Goal: Task Accomplishment & Management: Complete application form

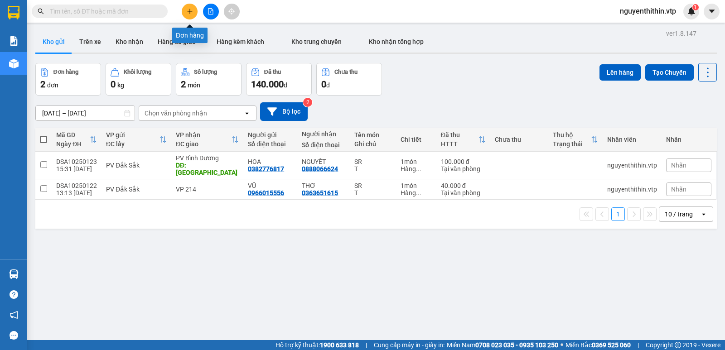
click at [188, 11] on icon "plus" at bounding box center [189, 11] width 5 height 0
click at [191, 13] on icon "plus" at bounding box center [190, 11] width 6 height 6
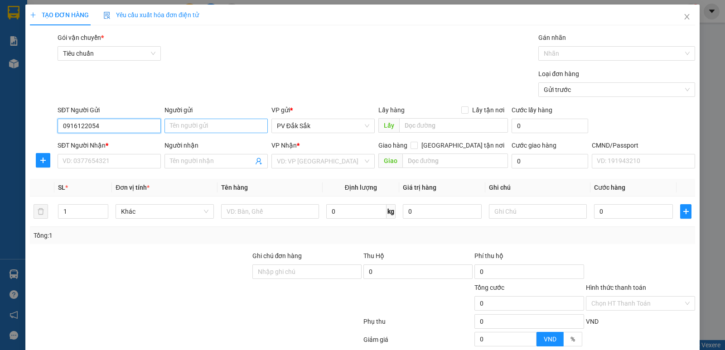
type input "0916122054"
click at [182, 124] on input "Người gửi" at bounding box center [216, 126] width 103 height 15
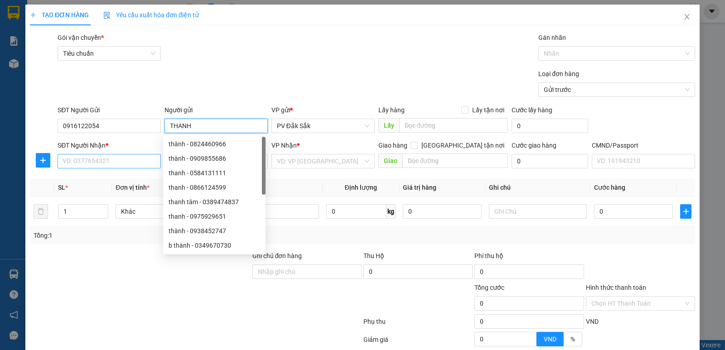
type input "THANH"
click at [83, 159] on input "SĐT Người Nhận *" at bounding box center [109, 161] width 103 height 15
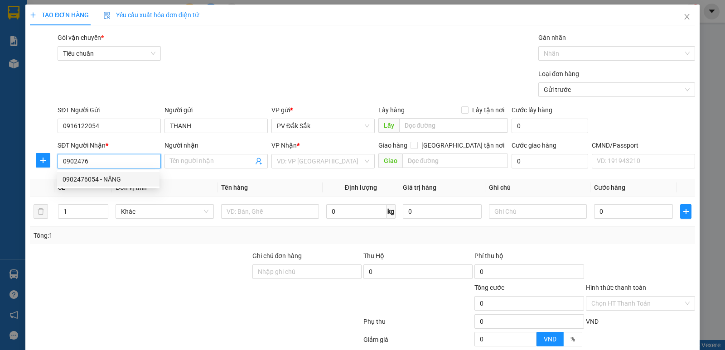
click at [99, 177] on div "0902476054 - NĂNG" at bounding box center [109, 180] width 92 height 10
type input "0902476054"
type input "NĂNG"
type input "KCN [GEOGRAPHIC_DATA]"
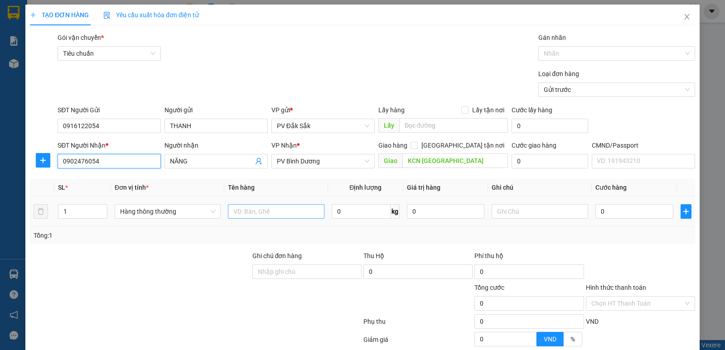
type input "0902476054"
click at [234, 209] on input "text" at bounding box center [276, 211] width 97 height 15
type input "TC"
click at [495, 209] on input "text" at bounding box center [540, 211] width 97 height 15
type input "T"
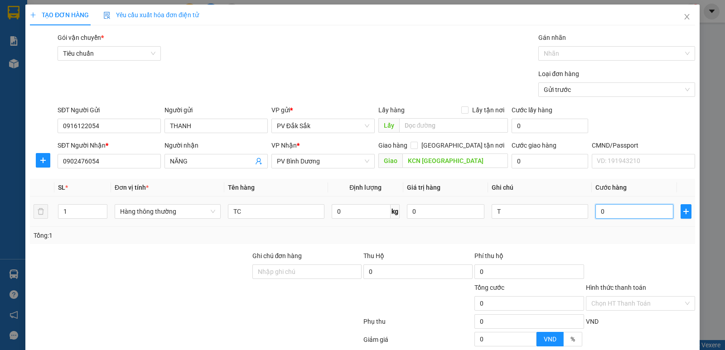
click at [596, 213] on input "0" at bounding box center [635, 211] width 78 height 15
type input "4"
type input "40"
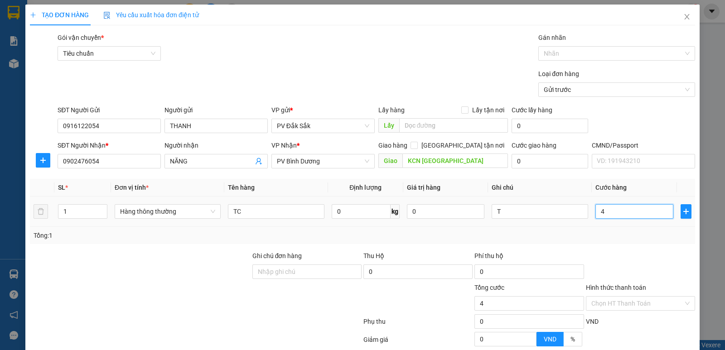
type input "40"
type input "400"
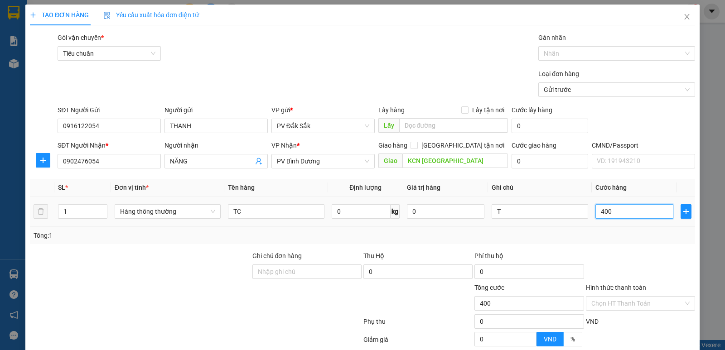
type input "4.000"
type input "40.000"
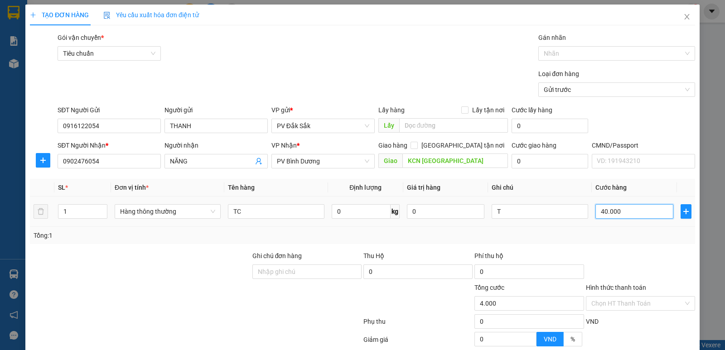
type input "40.000"
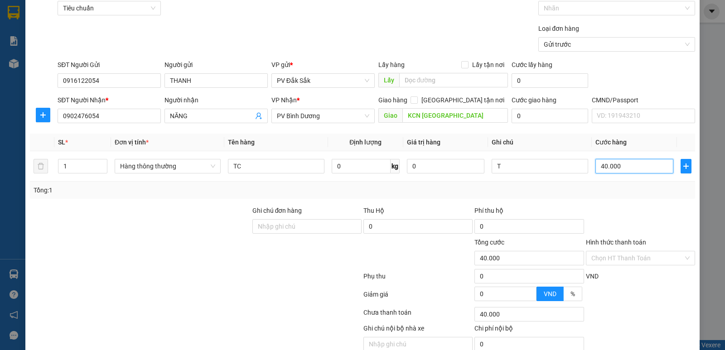
scroll to position [86, 0]
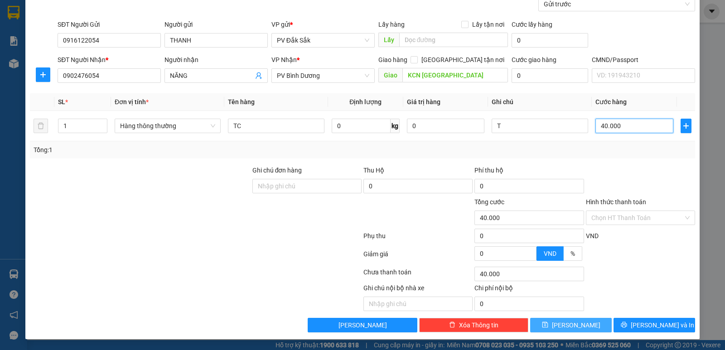
type input "40.000"
click at [578, 330] on button "[PERSON_NAME]" at bounding box center [571, 325] width 82 height 15
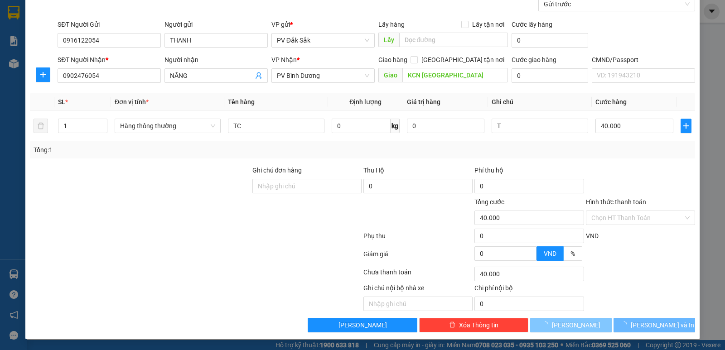
type input "0"
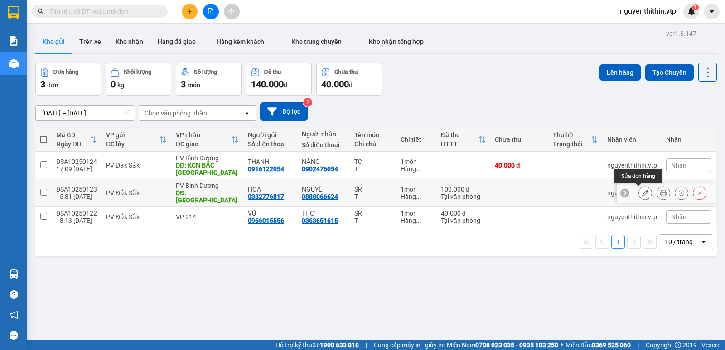
click at [642, 192] on icon at bounding box center [645, 193] width 6 height 6
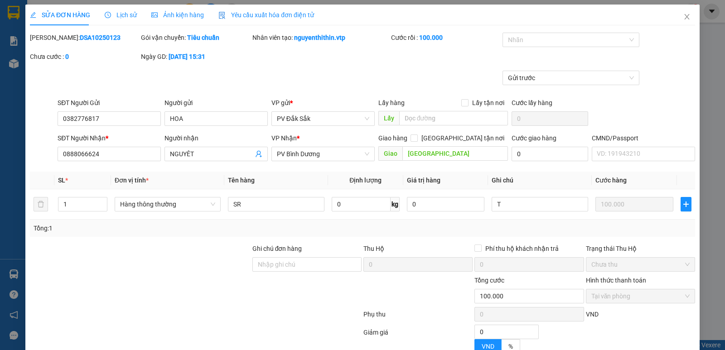
type input "0382776817"
type input "HOA"
type input "0888066624"
type input "NGUYÊT"
type input "[GEOGRAPHIC_DATA]"
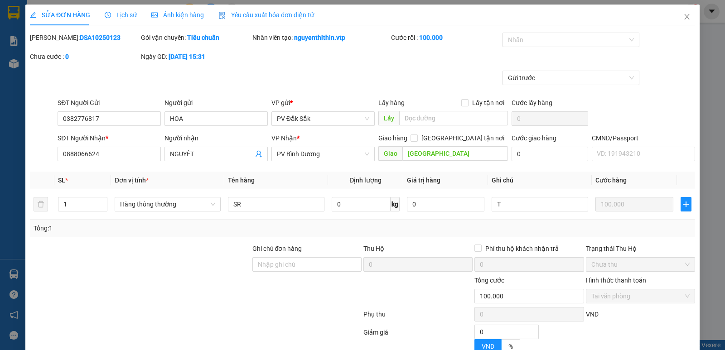
type input "0"
type input "100.000"
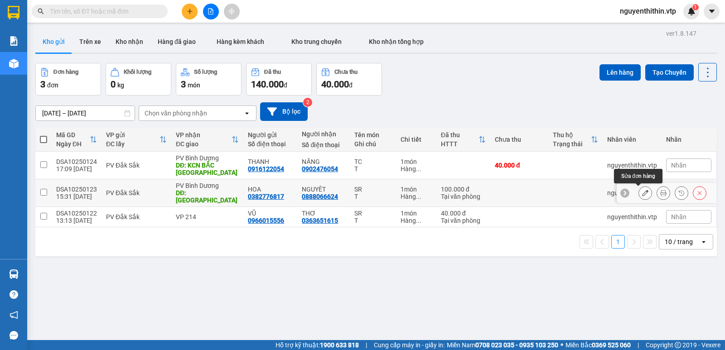
click at [642, 194] on button at bounding box center [645, 193] width 13 height 16
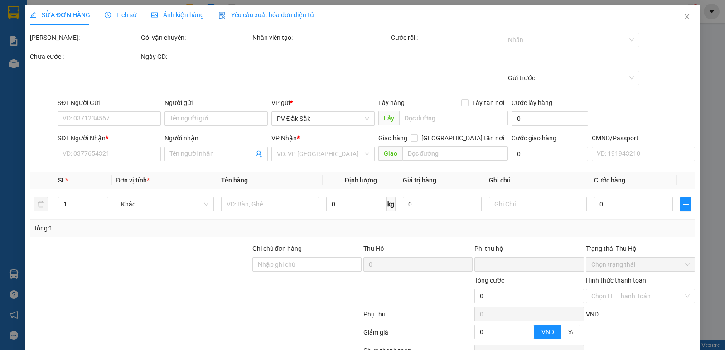
type input "0382776817"
type input "HOA"
type input "0888066624"
type input "NGUYÊT"
type input "[GEOGRAPHIC_DATA]"
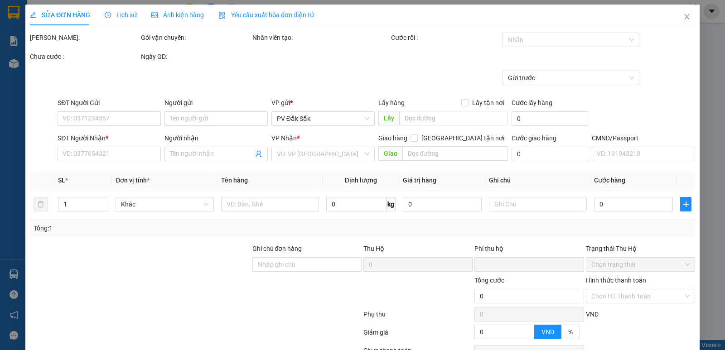
type input "0"
type input "100.000"
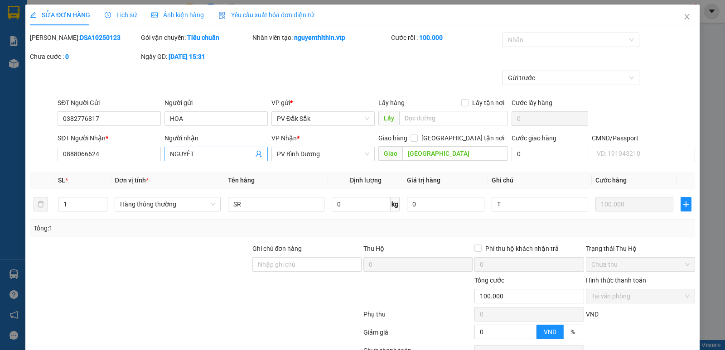
click at [207, 153] on input "NGUYÊT" at bounding box center [211, 154] width 83 height 10
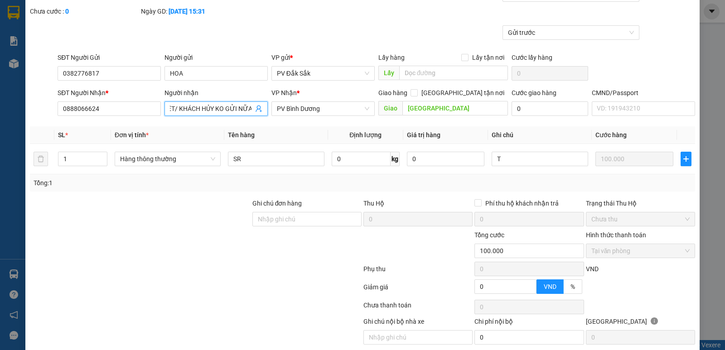
scroll to position [79, 0]
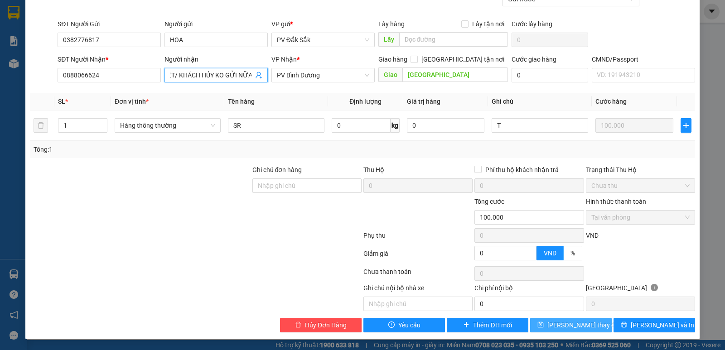
type input "NGUYÊT/ KHÁCH HỦY KO GỬI NỮA"
click at [568, 328] on span "[PERSON_NAME] thay đổi" at bounding box center [584, 326] width 73 height 10
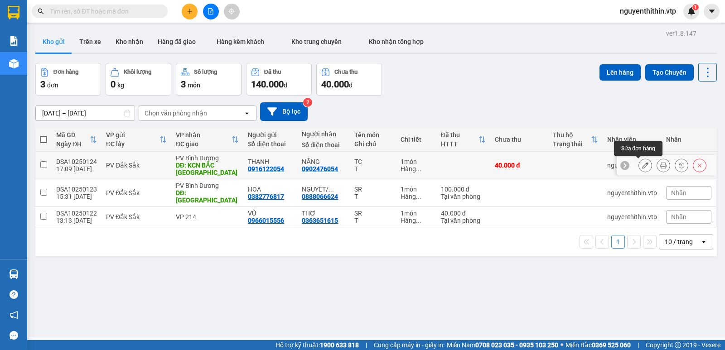
click at [642, 165] on icon at bounding box center [645, 165] width 6 height 6
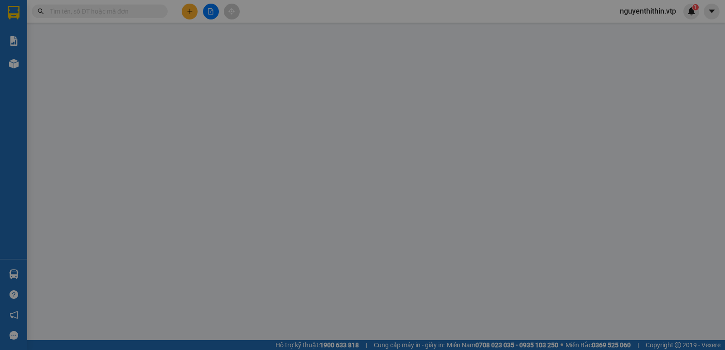
type input "0916122054"
type input "THANH"
type input "0902476054"
type input "NĂNG"
type input "KCN [GEOGRAPHIC_DATA]"
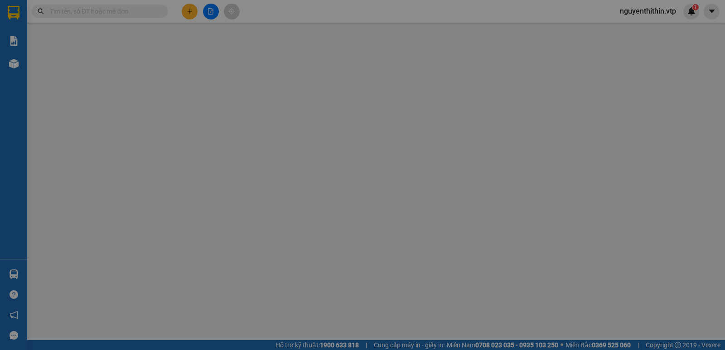
type input "0"
type input "40.000"
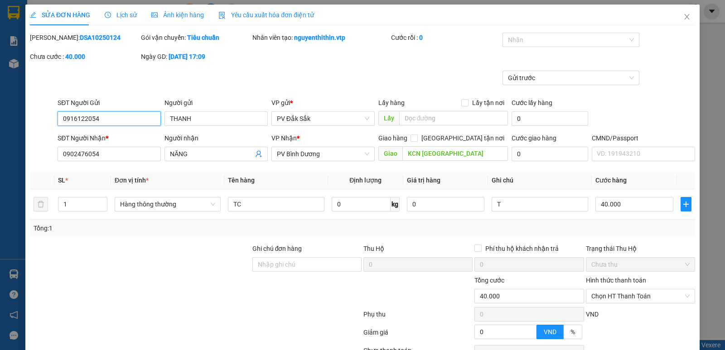
scroll to position [45, 0]
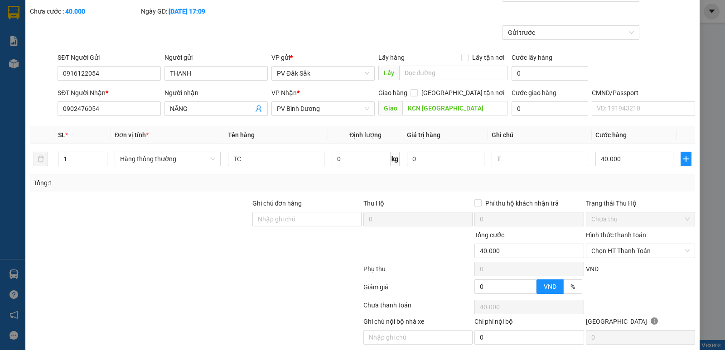
click at [611, 237] on label "Hình thức thanh toán" at bounding box center [616, 235] width 60 height 7
click at [611, 244] on input "Hình thức thanh toán" at bounding box center [638, 251] width 92 height 14
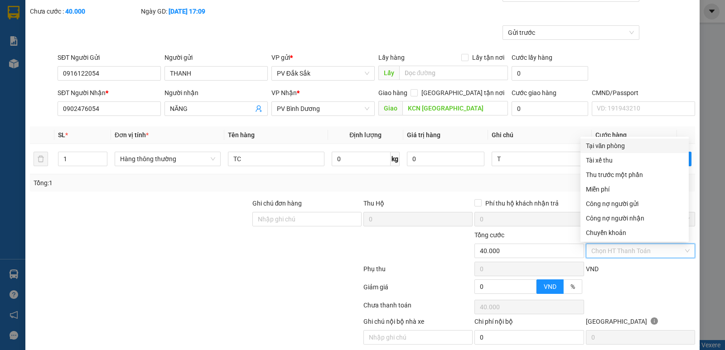
click at [608, 148] on div "Tại văn phòng" at bounding box center [634, 146] width 97 height 10
type input "0"
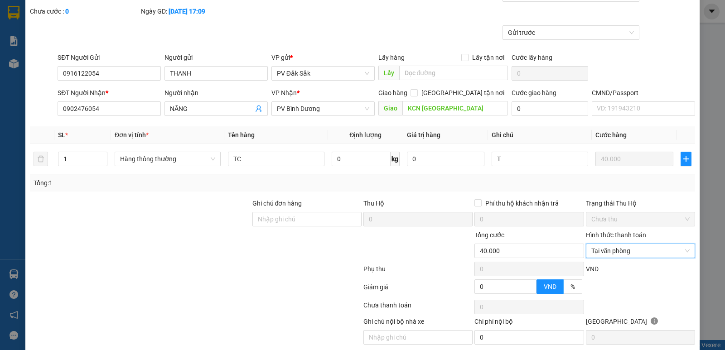
scroll to position [79, 0]
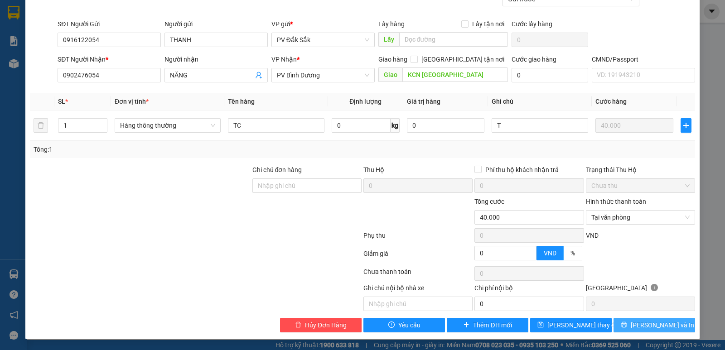
click at [647, 326] on span "[PERSON_NAME] và In" at bounding box center [662, 326] width 63 height 10
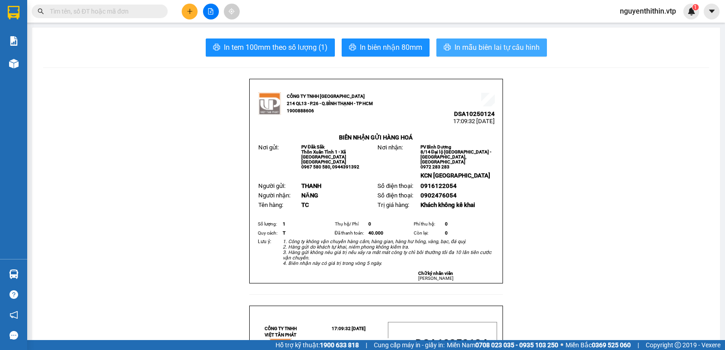
click at [475, 52] on span "In mẫu biên lai tự cấu hình" at bounding box center [497, 47] width 85 height 11
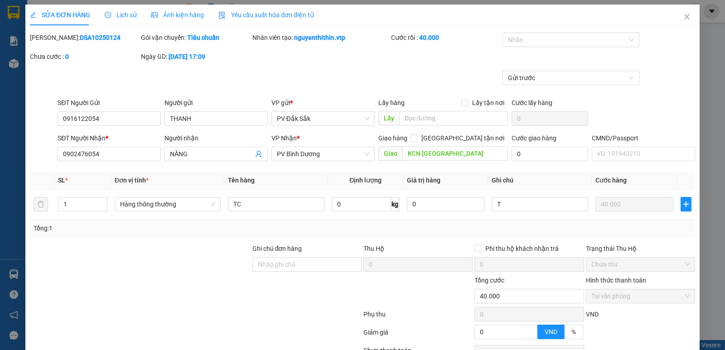
type input "0916122054"
type input "THANH"
type input "0902476054"
type input "NĂNG"
type input "KCN [GEOGRAPHIC_DATA]"
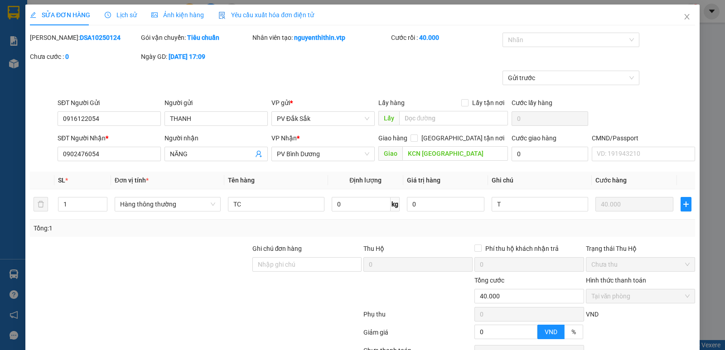
type input "0"
type input "40.000"
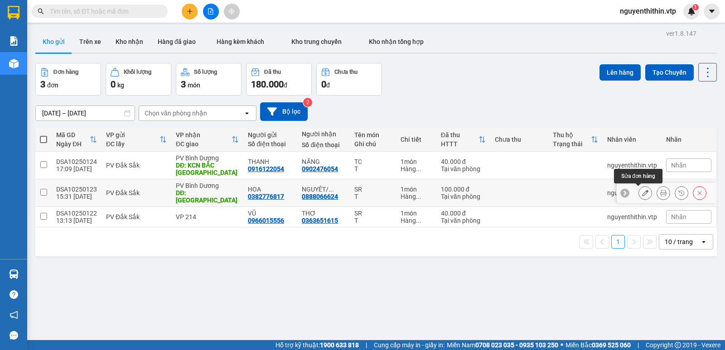
click at [642, 194] on icon at bounding box center [645, 193] width 6 height 6
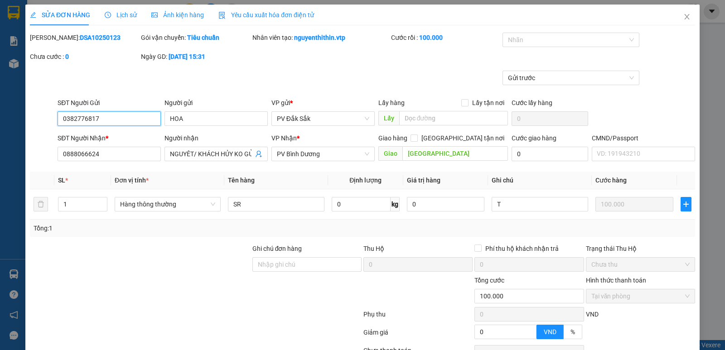
type input "0382776817"
type input "HOA"
type input "0888066624"
type input "NGUYÊT/ KHÁCH HỦY KO GỬI NỮA"
type input "[GEOGRAPHIC_DATA]"
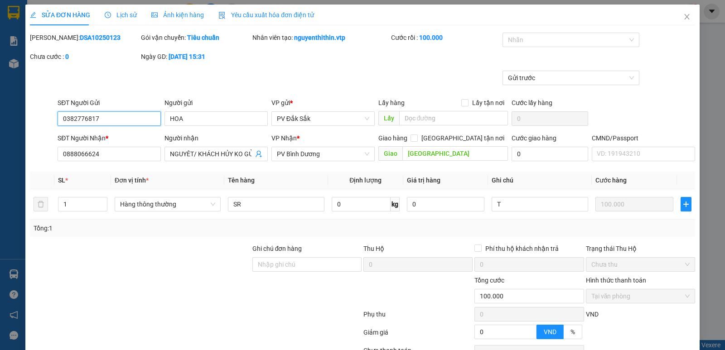
type input "0"
type input "100.000"
click at [685, 19] on icon "close" at bounding box center [687, 16] width 5 height 5
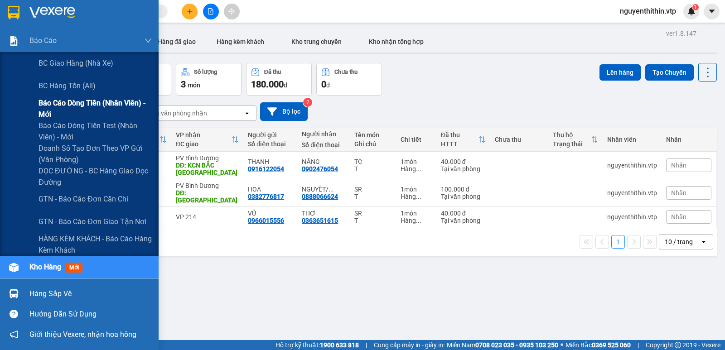
click at [65, 102] on span "Báo cáo dòng tiền (nhân viên) - mới" at bounding box center [95, 108] width 113 height 23
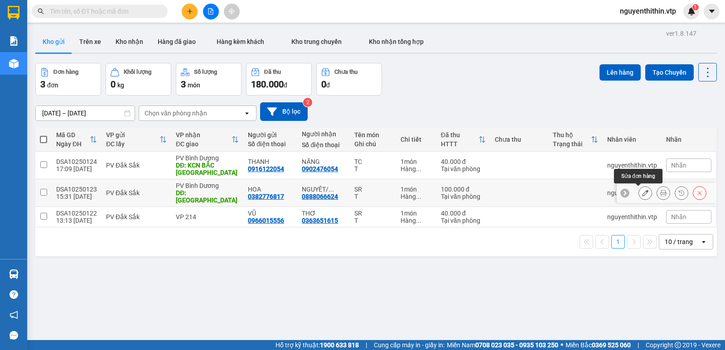
click at [642, 194] on icon at bounding box center [645, 193] width 6 height 6
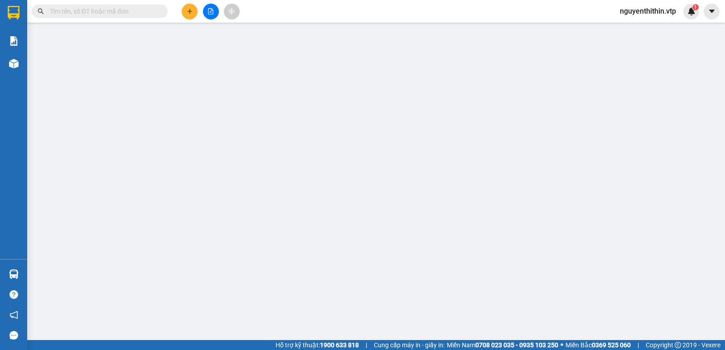
type input "0382776817"
type input "HOA"
type input "0888066624"
type input "NGUYÊT/ KHÁCH HỦY KO GỬI NỮA"
type input "[GEOGRAPHIC_DATA]"
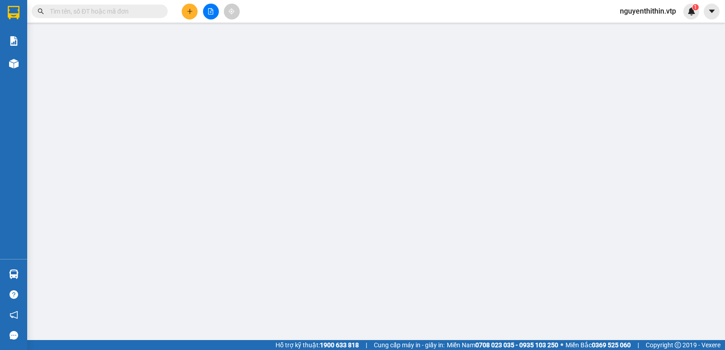
type input "0"
type input "100.000"
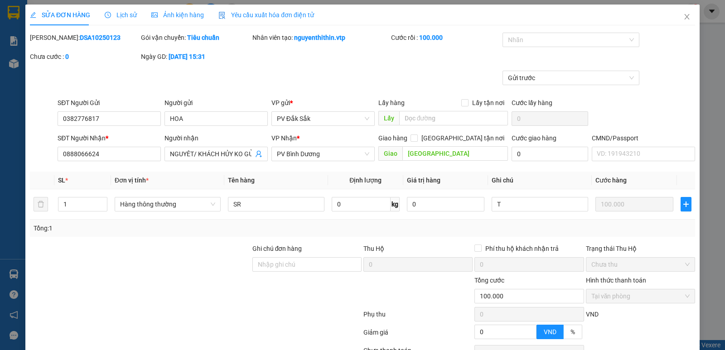
click at [122, 14] on span "Lịch sử" at bounding box center [121, 14] width 32 height 7
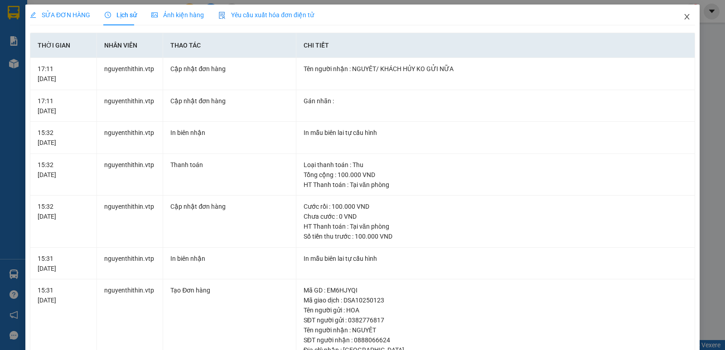
click at [685, 15] on icon "close" at bounding box center [687, 16] width 5 height 5
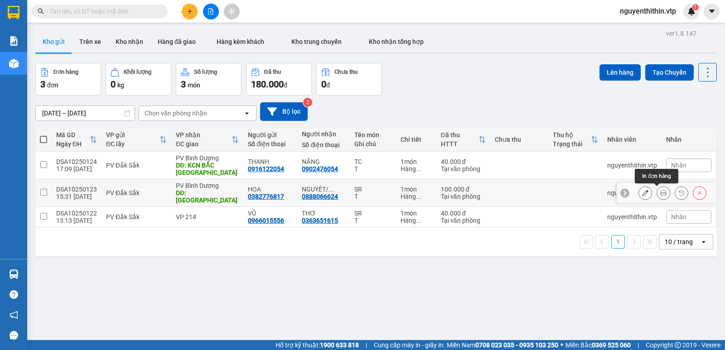
click at [661, 193] on icon at bounding box center [664, 193] width 6 height 6
click at [642, 192] on icon at bounding box center [645, 193] width 6 height 6
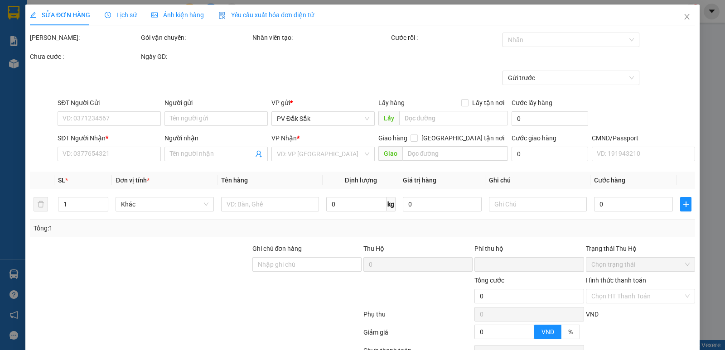
type input "0382776817"
type input "HOA"
type input "0888066624"
type input "NGUYÊT/ KHÁCH HỦY KO GỬI NỮA"
type input "[GEOGRAPHIC_DATA]"
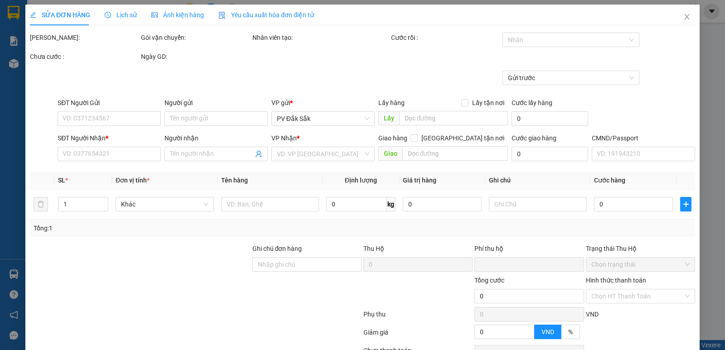
type input "0"
type input "100.000"
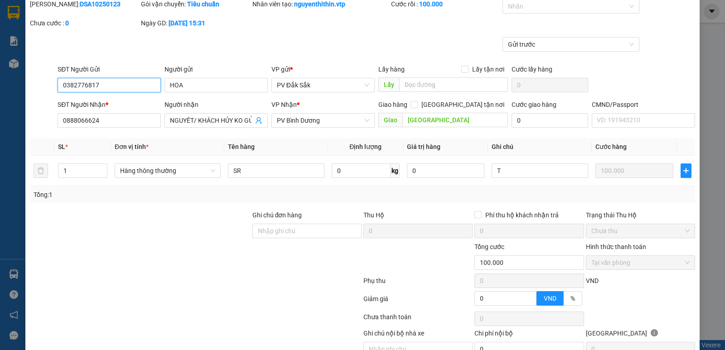
scroll to position [79, 0]
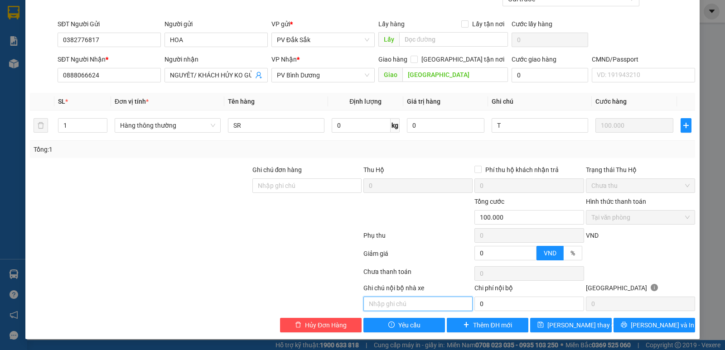
click at [375, 305] on input "text" at bounding box center [418, 304] width 109 height 15
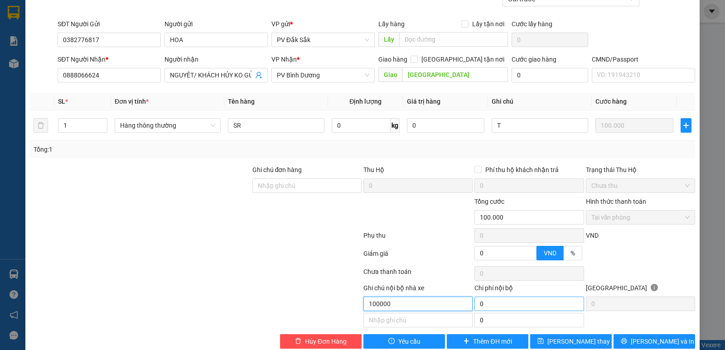
scroll to position [95, 0]
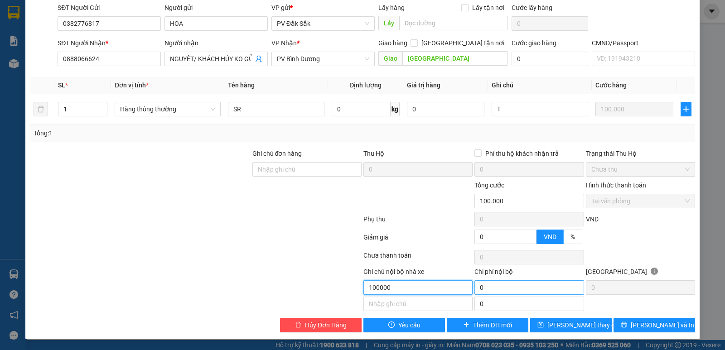
type input "100000"
click at [478, 287] on input "0" at bounding box center [529, 288] width 109 height 15
type input "100.000"
click at [394, 287] on input "100000" at bounding box center [418, 288] width 109 height 15
type input "1"
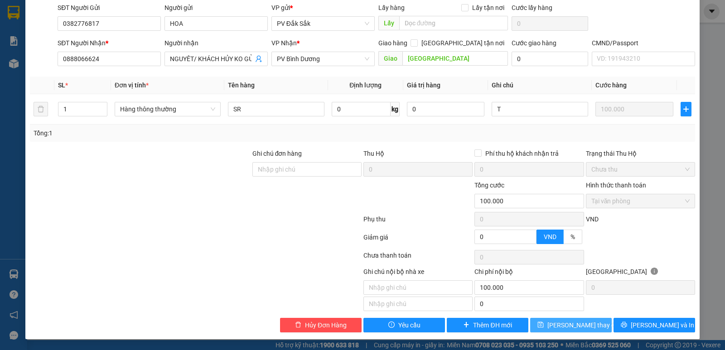
click at [572, 328] on span "[PERSON_NAME] thay đổi" at bounding box center [584, 326] width 73 height 10
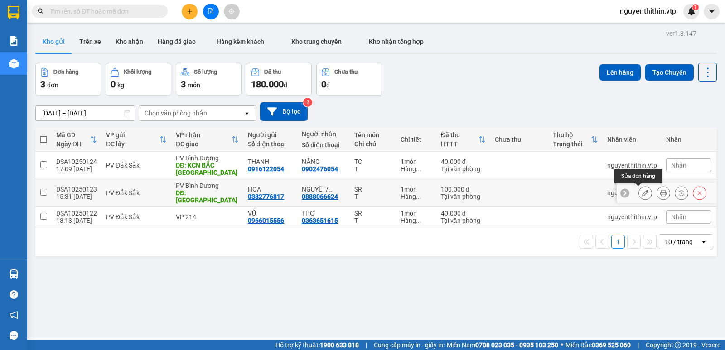
click at [642, 192] on icon at bounding box center [645, 193] width 6 height 6
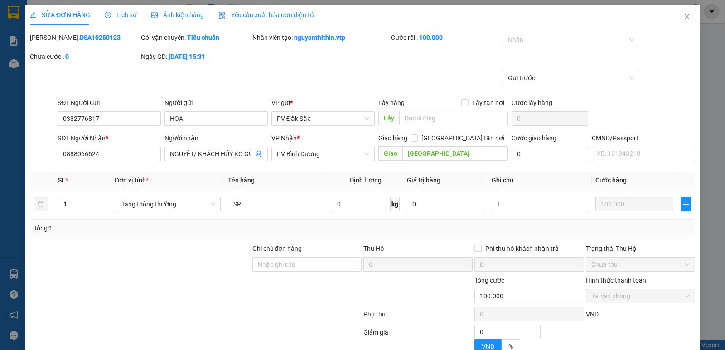
type input "0382776817"
type input "HOA"
type input "0888066624"
type input "NGUYÊT/ KHÁCH HỦY KO GỬI NỮA"
type input "[GEOGRAPHIC_DATA]"
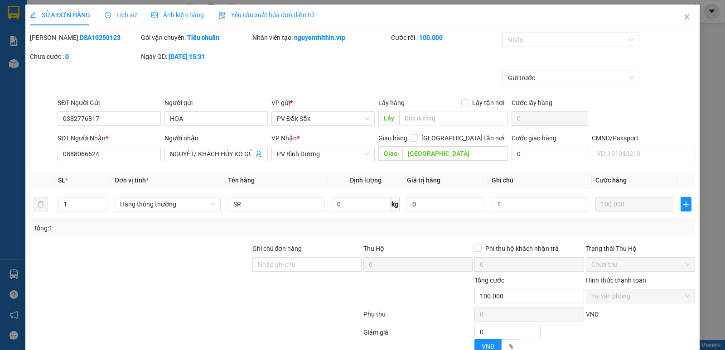
type input "0"
type input "100.000"
type input "100000"
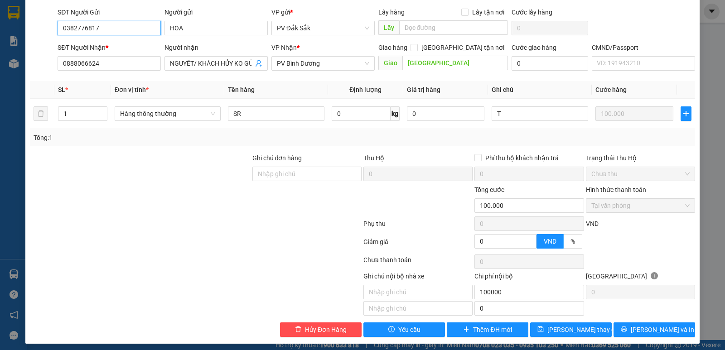
scroll to position [95, 0]
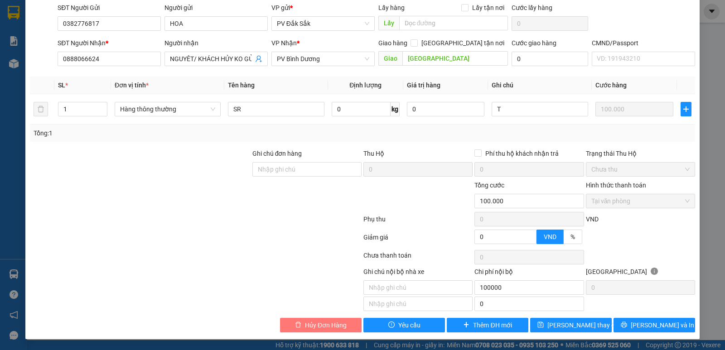
click at [332, 326] on span "Hủy Đơn Hàng" at bounding box center [326, 326] width 42 height 10
click at [319, 326] on span "Hủy Đơn Hàng" at bounding box center [326, 326] width 42 height 10
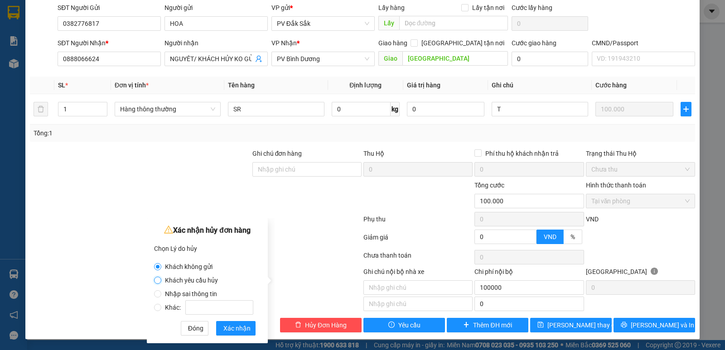
click at [157, 282] on input "Khách yêu cầu hủy" at bounding box center [157, 280] width 7 height 7
radio input "true"
radio input "false"
click at [313, 325] on span "Hủy Đơn Hàng" at bounding box center [326, 326] width 42 height 10
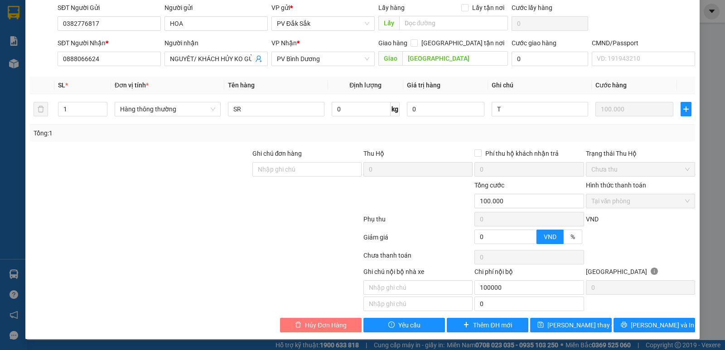
click at [314, 327] on span "Hủy Đơn Hàng" at bounding box center [326, 326] width 42 height 10
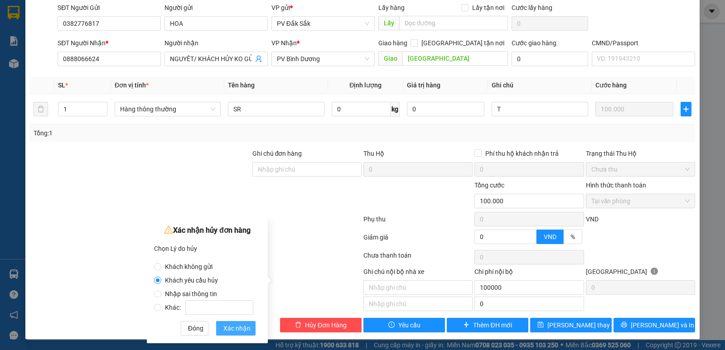
click at [238, 326] on span "Xác nhận" at bounding box center [237, 329] width 27 height 10
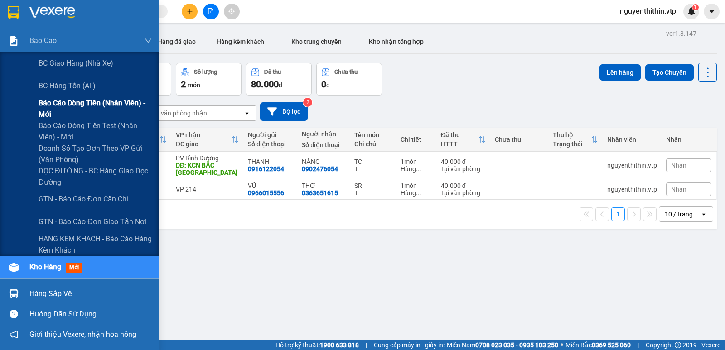
click at [55, 105] on span "Báo cáo dòng tiền (nhân viên) - mới" at bounding box center [95, 108] width 113 height 23
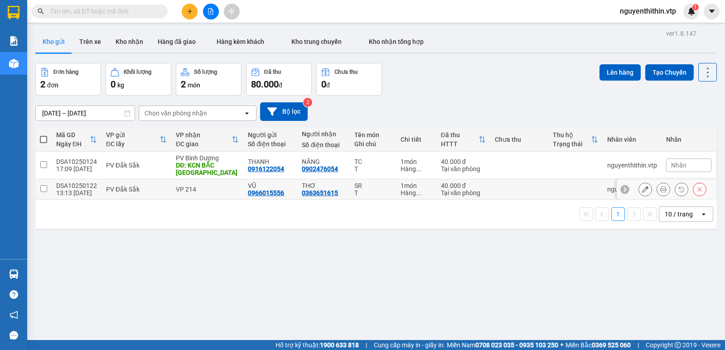
click at [44, 189] on input "checkbox" at bounding box center [43, 188] width 7 height 7
checkbox input "true"
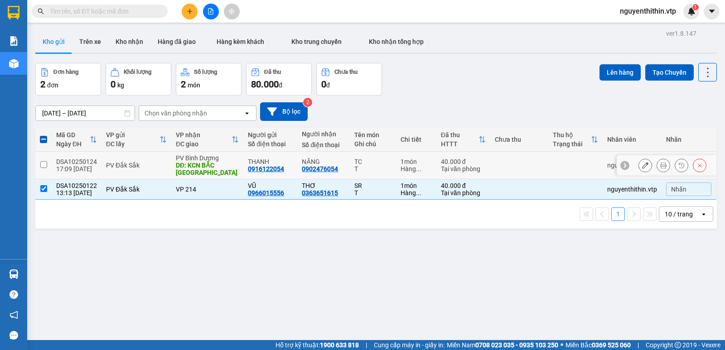
click at [43, 165] on input "checkbox" at bounding box center [43, 164] width 7 height 7
checkbox input "true"
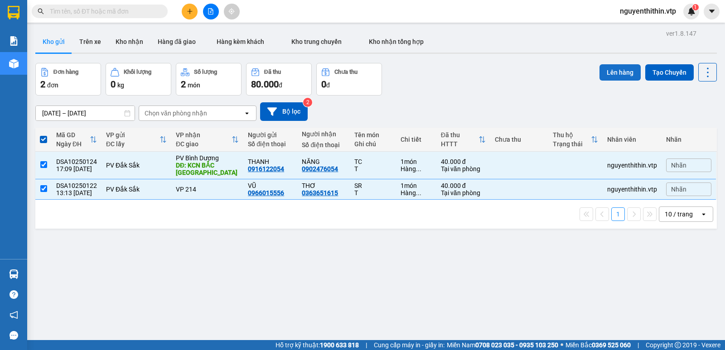
click at [608, 73] on button "Lên hàng" at bounding box center [620, 72] width 41 height 16
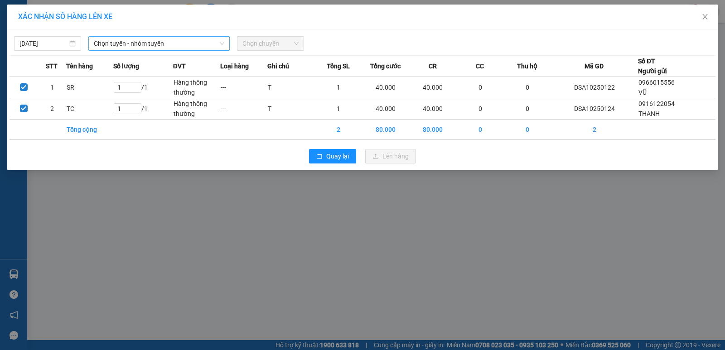
click at [144, 43] on span "Chọn tuyến - nhóm tuyến" at bounding box center [159, 44] width 131 height 14
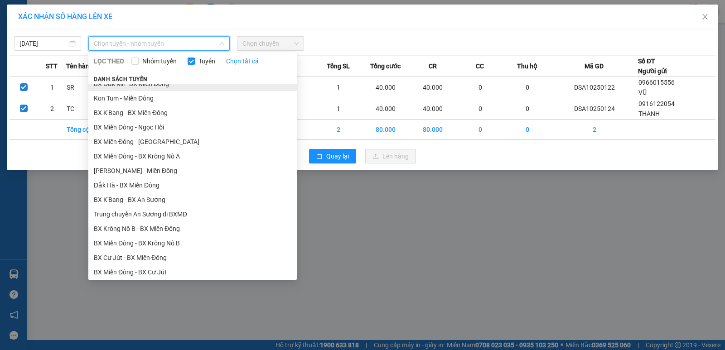
scroll to position [227, 0]
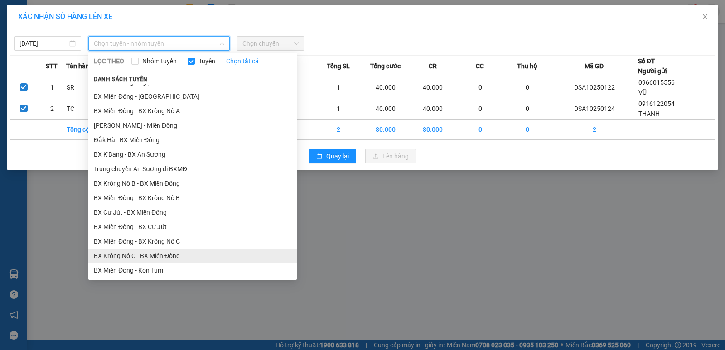
click at [161, 256] on li "BX Krông Nô C - BX Miền Đông" at bounding box center [192, 256] width 209 height 15
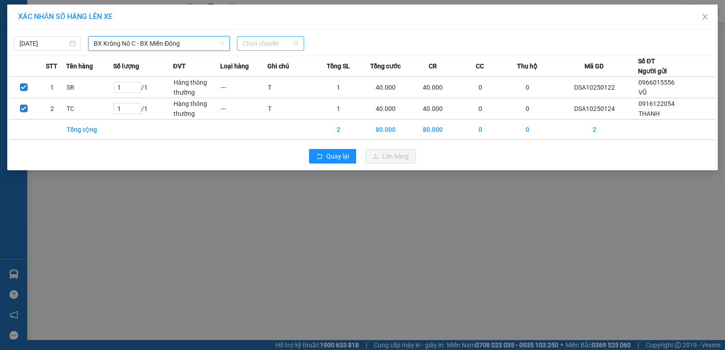
click at [268, 44] on span "Chọn chuyến" at bounding box center [271, 44] width 56 height 14
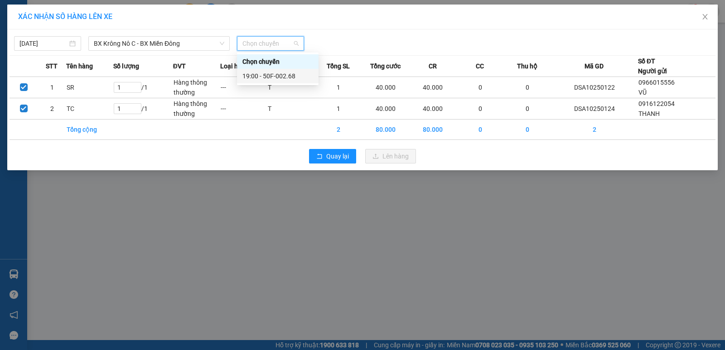
click at [277, 75] on div "19:00 - 50F-002.68" at bounding box center [278, 76] width 71 height 10
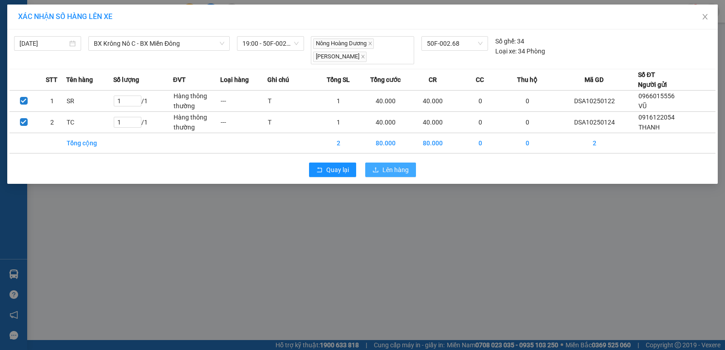
click at [391, 171] on span "Lên hàng" at bounding box center [396, 170] width 26 height 10
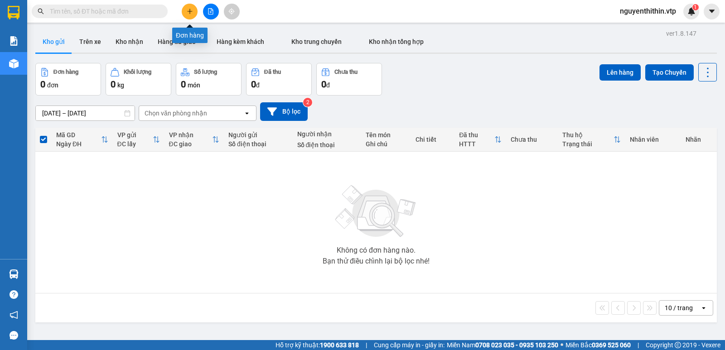
click at [188, 10] on icon "plus" at bounding box center [190, 11] width 6 height 6
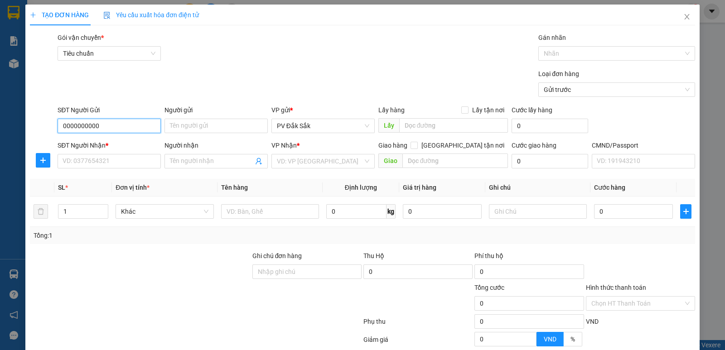
type input "0000000000"
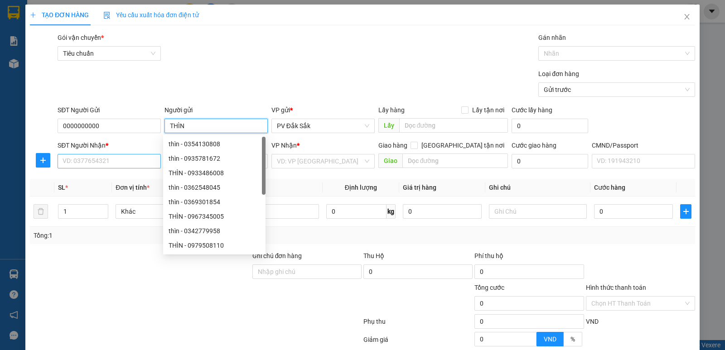
type input "THÌN"
click at [77, 159] on input "SĐT Người Nhận *" at bounding box center [109, 161] width 103 height 15
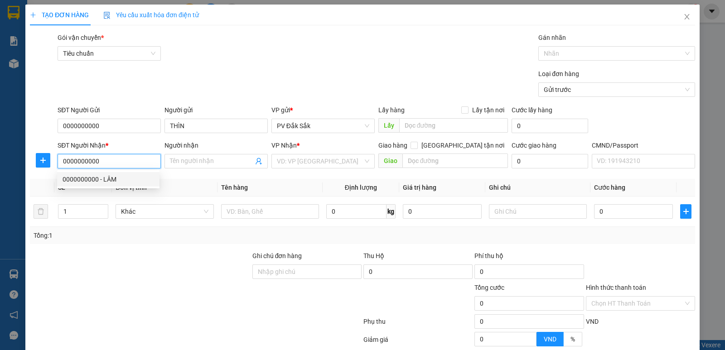
type input "0000000000"
type input "LÂM"
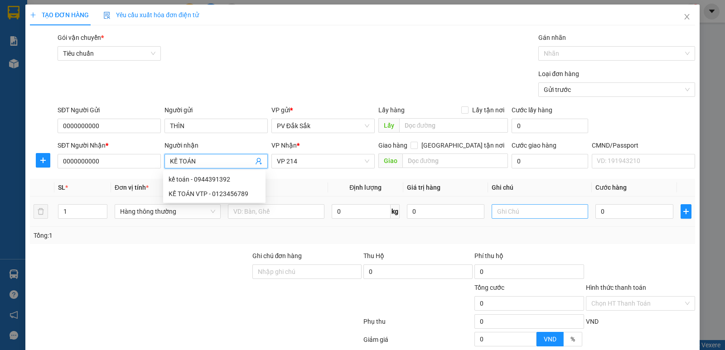
type input "KẾ TOÁN"
click at [510, 211] on input "text" at bounding box center [540, 211] width 97 height 15
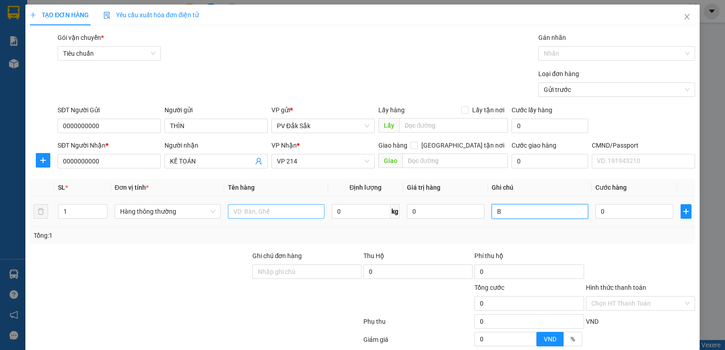
type input "B"
click at [261, 211] on input "text" at bounding box center [276, 211] width 97 height 15
type input "BC NGÀY 14/10"
click at [606, 287] on label "Hình thức thanh toán" at bounding box center [616, 287] width 60 height 7
click at [606, 297] on input "Hình thức thanh toán" at bounding box center [638, 304] width 92 height 14
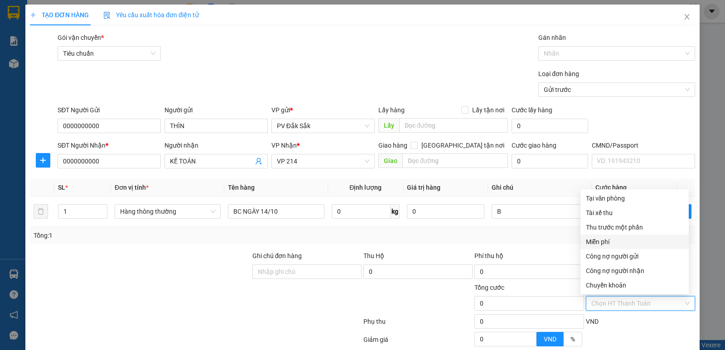
click at [601, 242] on div "Miễn phí" at bounding box center [634, 242] width 97 height 10
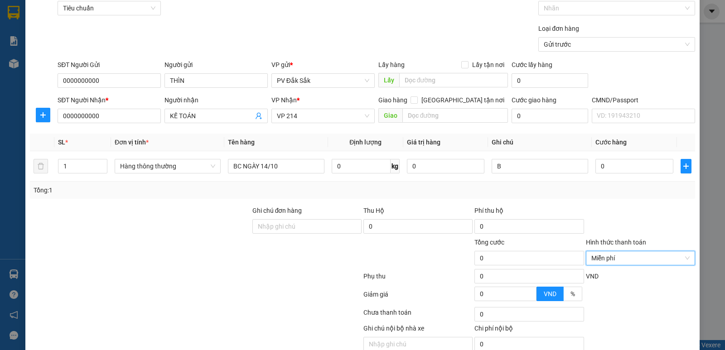
scroll to position [86, 0]
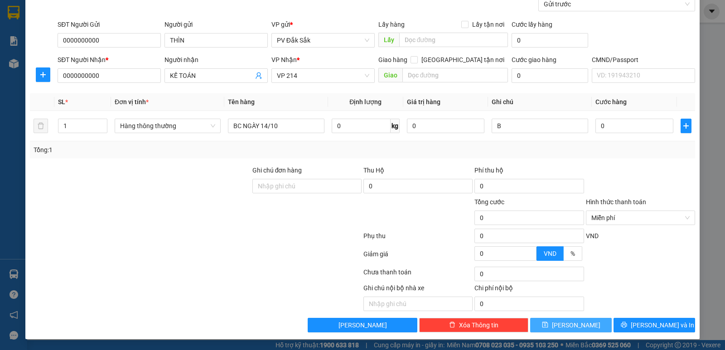
click at [582, 329] on button "[PERSON_NAME]" at bounding box center [571, 325] width 82 height 15
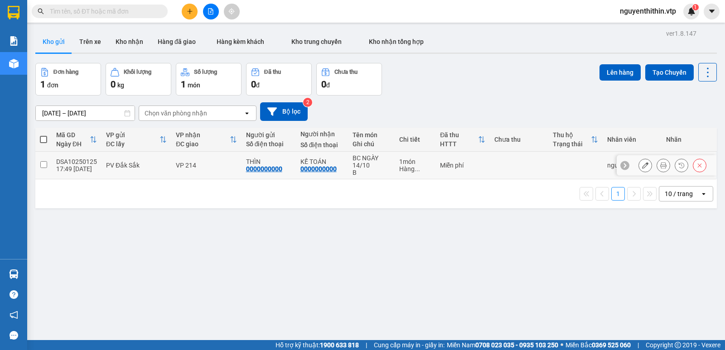
click at [41, 164] on input "checkbox" at bounding box center [43, 164] width 7 height 7
checkbox input "true"
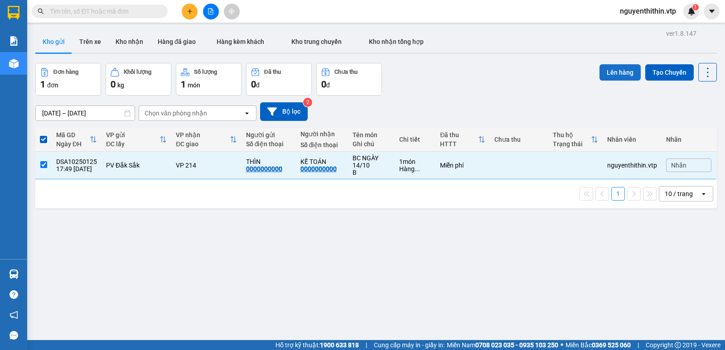
click at [610, 71] on button "Lên hàng" at bounding box center [620, 72] width 41 height 16
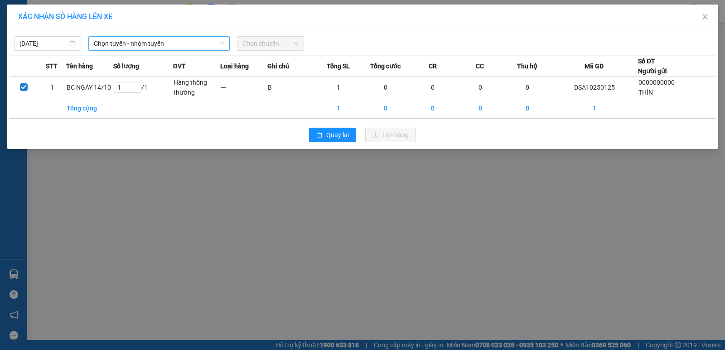
click at [119, 43] on span "Chọn tuyến - nhóm tuyến" at bounding box center [159, 44] width 131 height 14
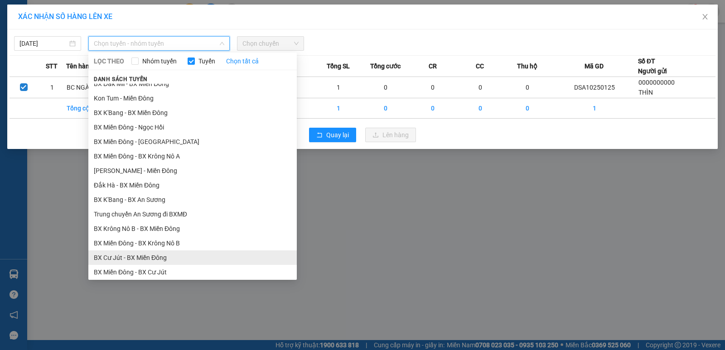
scroll to position [227, 0]
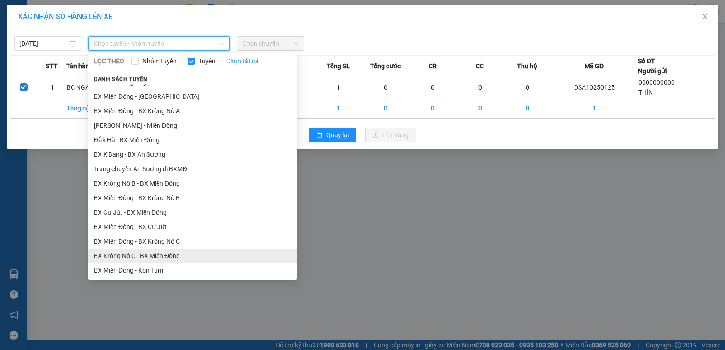
click at [136, 256] on li "BX Krông Nô C - BX Miền Đông" at bounding box center [192, 256] width 209 height 15
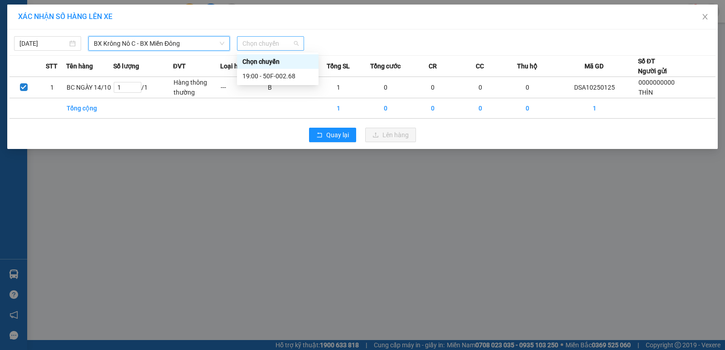
click at [264, 43] on span "Chọn chuyến" at bounding box center [271, 44] width 56 height 14
click at [270, 73] on div "19:00 - 50F-002.68" at bounding box center [278, 76] width 71 height 10
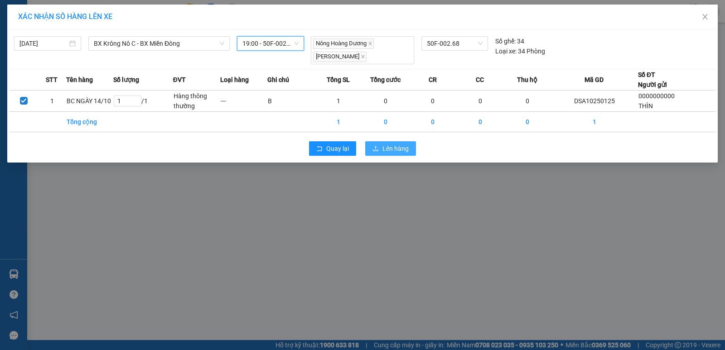
click at [386, 151] on span "Lên hàng" at bounding box center [396, 149] width 26 height 10
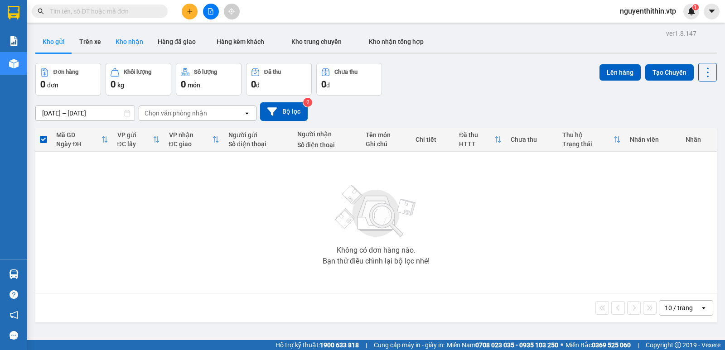
click at [126, 44] on button "Kho nhận" at bounding box center [129, 42] width 42 height 22
